Goal: Task Accomplishment & Management: Use online tool/utility

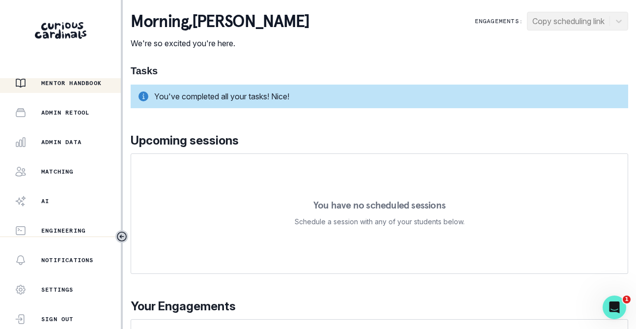
scroll to position [274, 0]
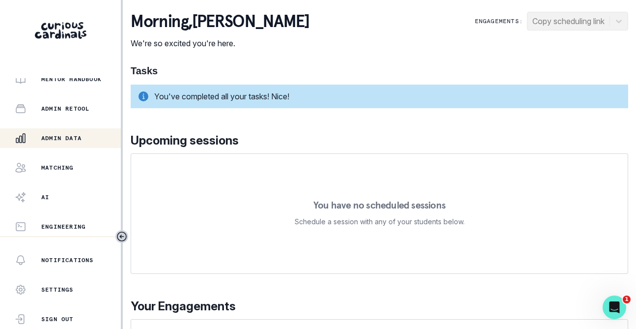
click at [72, 133] on div "Admin Data" at bounding box center [68, 138] width 106 height 12
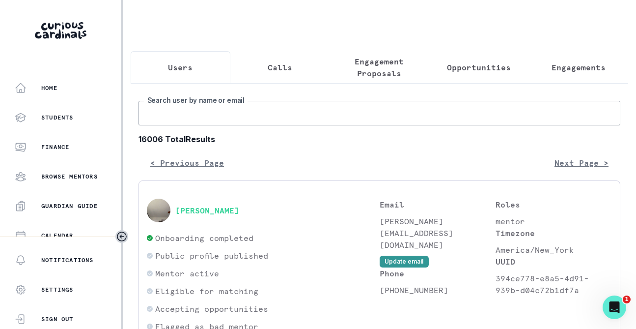
click at [185, 124] on input "Search user by name or email" at bounding box center [379, 113] width 482 height 25
type input "ayesha"
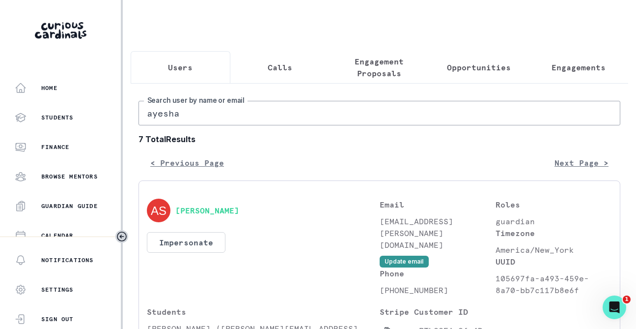
click at [203, 117] on input "ayesha" at bounding box center [379, 113] width 482 height 25
type input "[PERSON_NAME]"
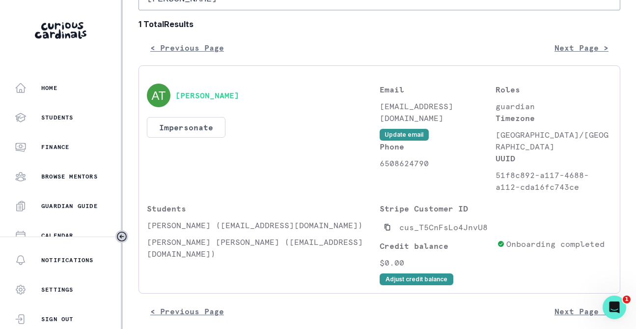
scroll to position [114, 0]
click at [185, 127] on button "Impersonate" at bounding box center [186, 127] width 79 height 21
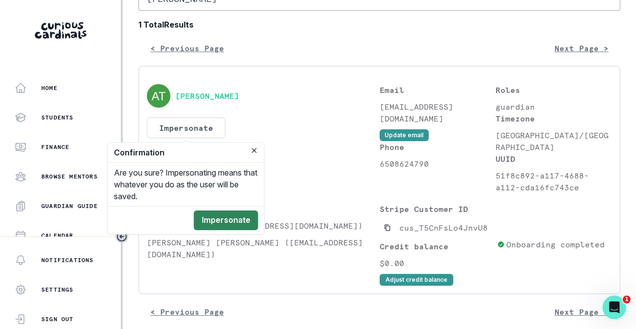
click at [222, 217] on button "Impersonate" at bounding box center [226, 220] width 64 height 20
